Goal: Information Seeking & Learning: Understand process/instructions

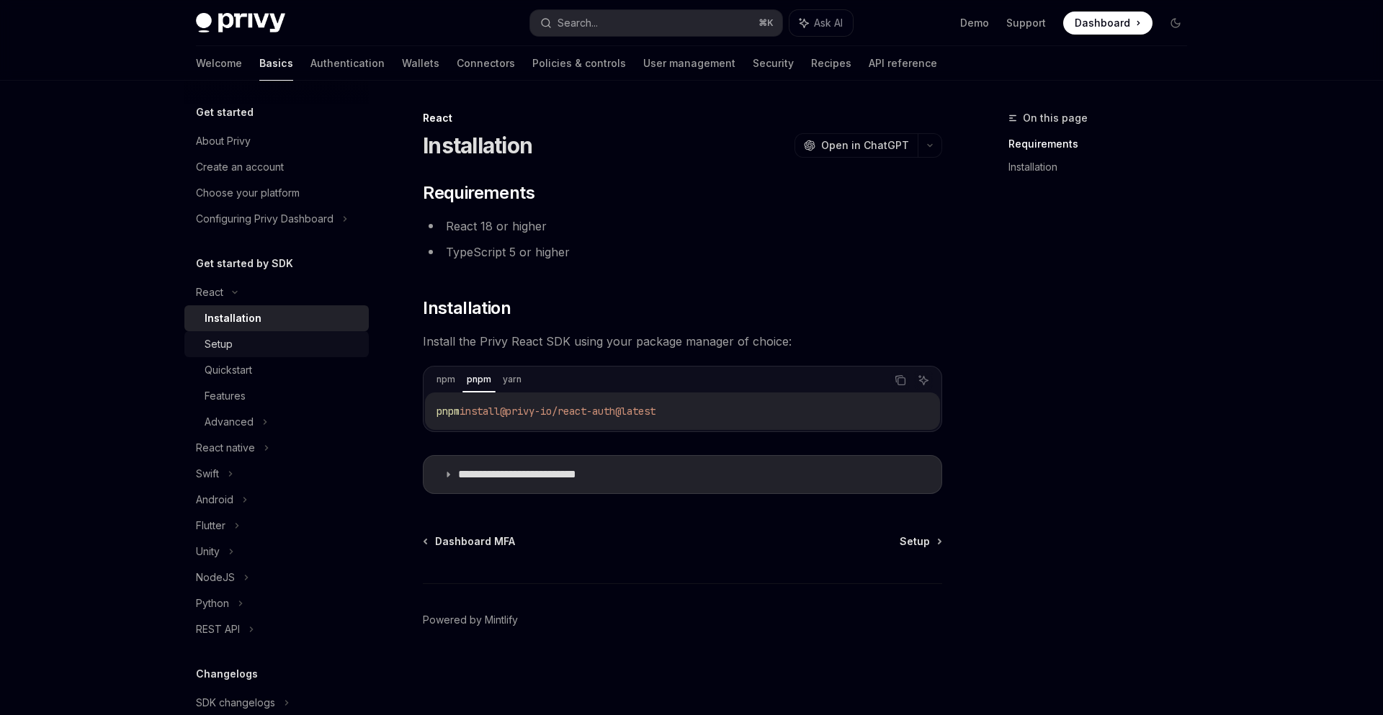
click at [238, 339] on div "Setup" at bounding box center [283, 344] width 156 height 17
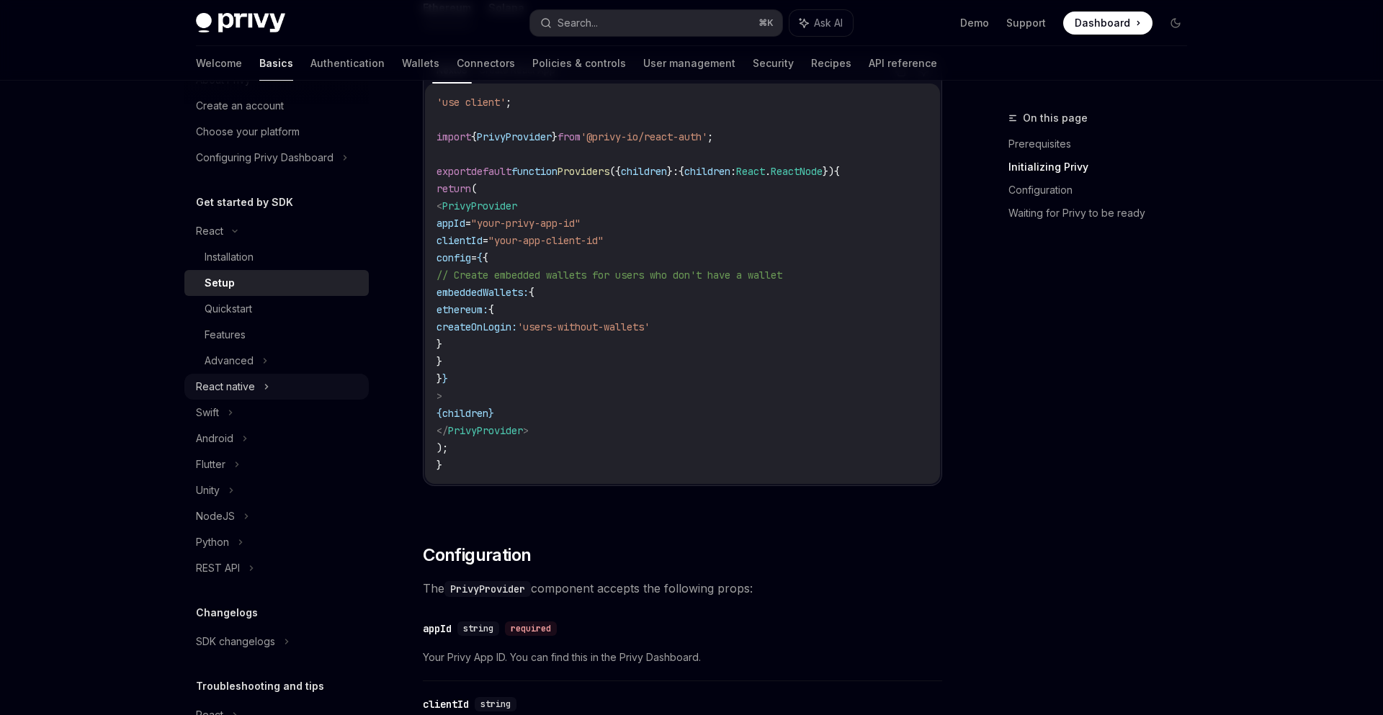
scroll to position [32, 0]
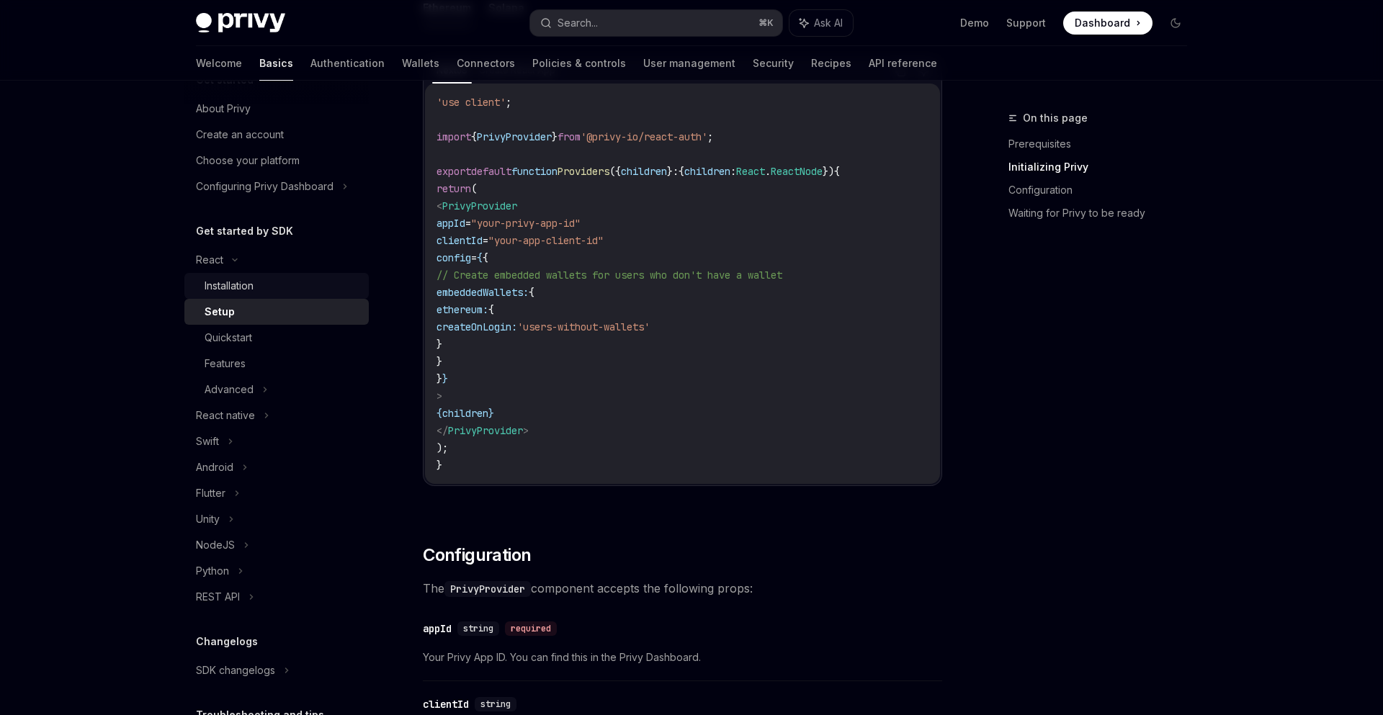
click at [236, 279] on div "Installation" at bounding box center [229, 285] width 49 height 17
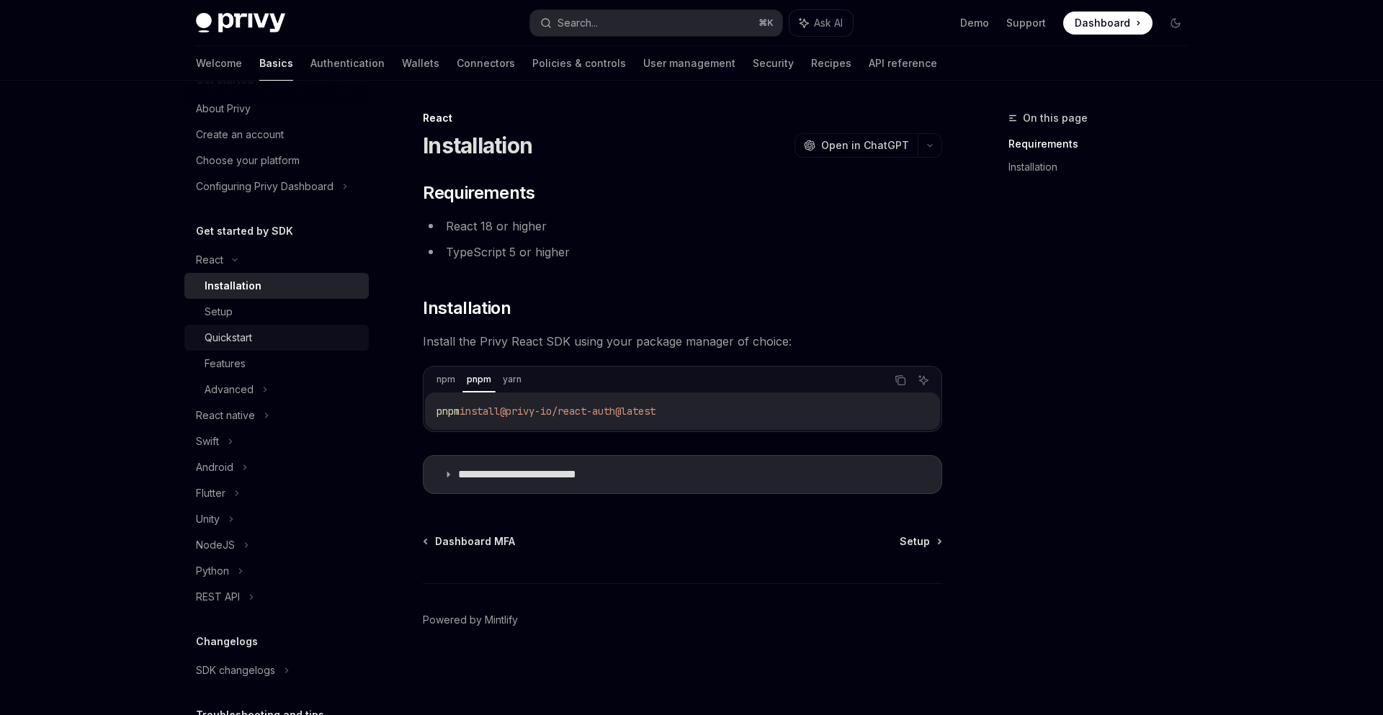
click at [245, 346] on link "Quickstart" at bounding box center [276, 338] width 184 height 26
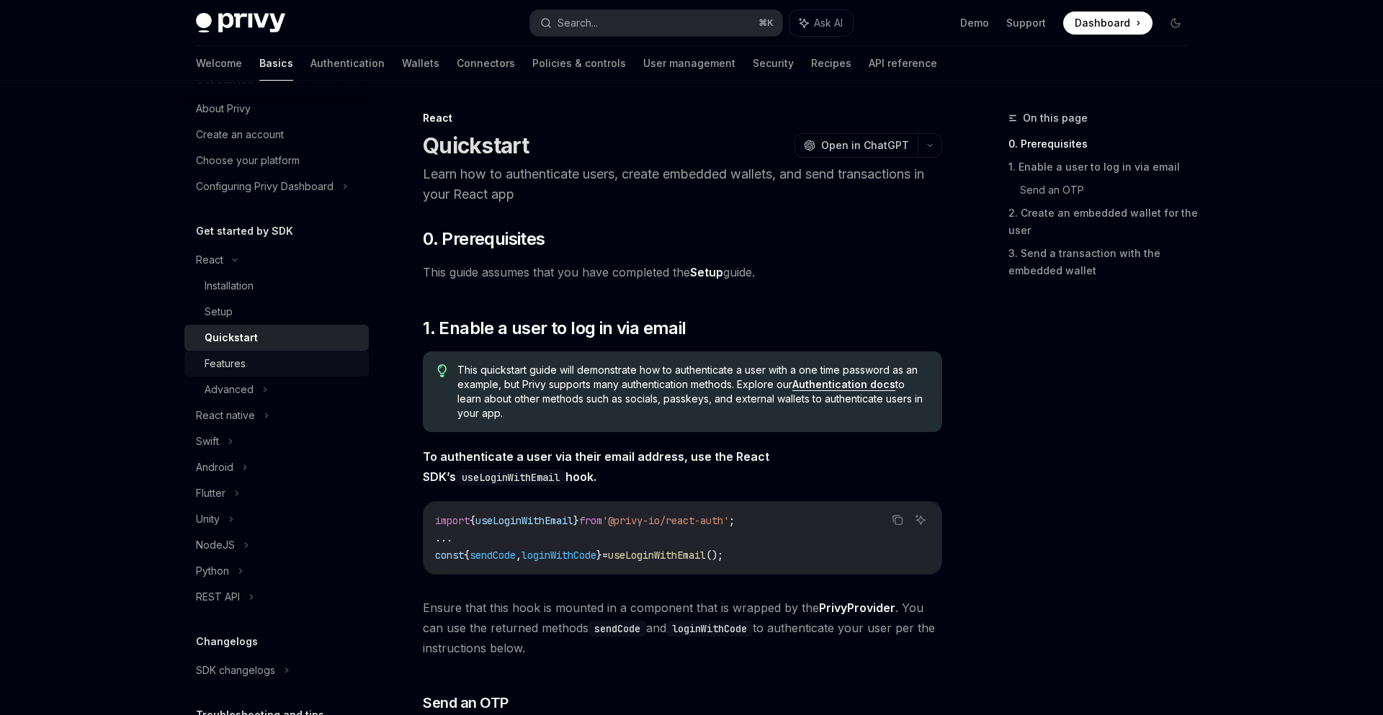
click at [243, 361] on div "Features" at bounding box center [225, 363] width 41 height 17
type textarea "*"
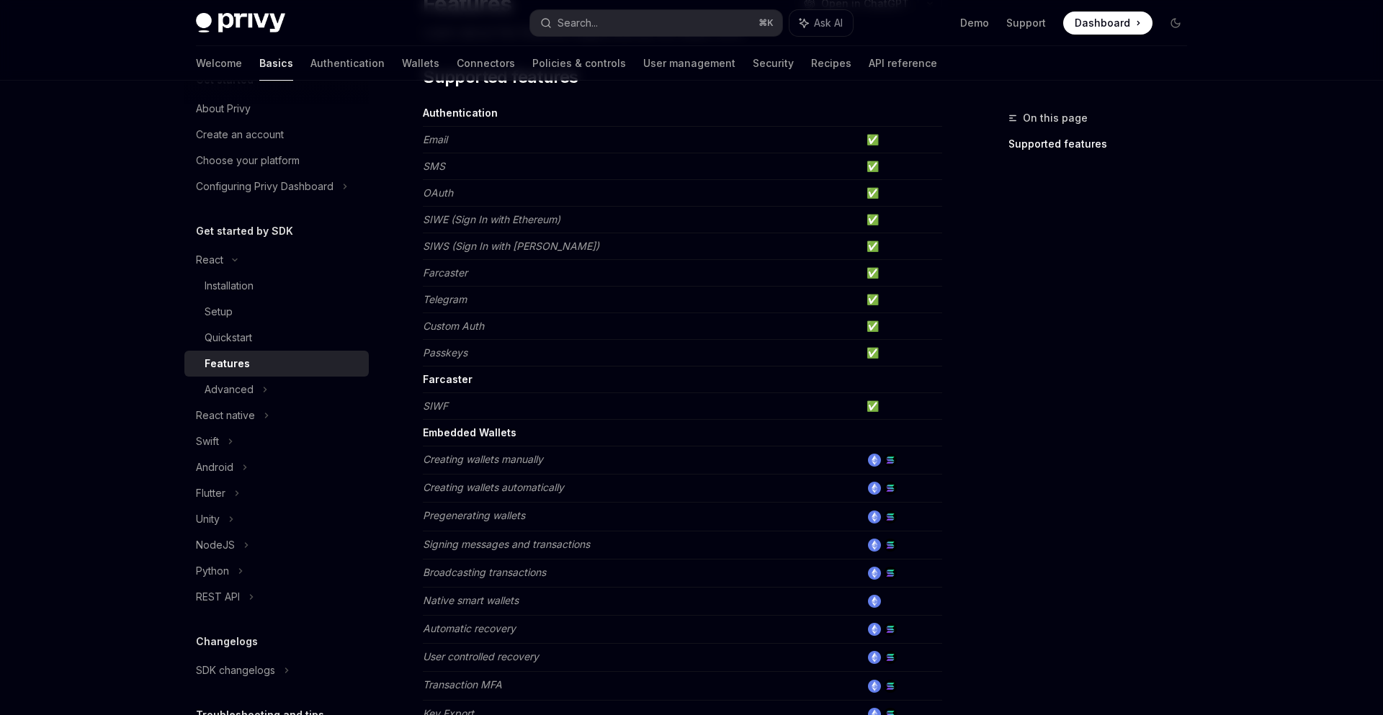
scroll to position [818, 0]
